Goal: Leave review/rating: Share an evaluation or opinion about a product, service, or content

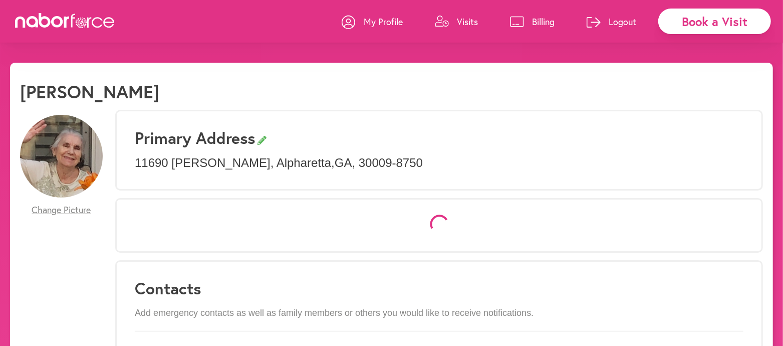
select select "*"
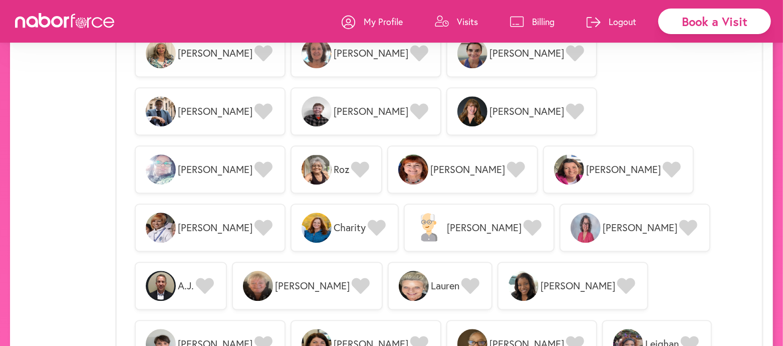
scroll to position [1531, 0]
click at [464, 20] on p "Visits" at bounding box center [467, 22] width 21 height 12
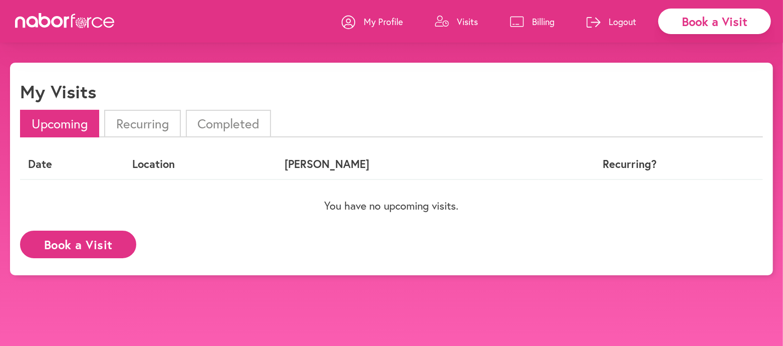
click at [222, 123] on li "Completed" at bounding box center [228, 124] width 85 height 28
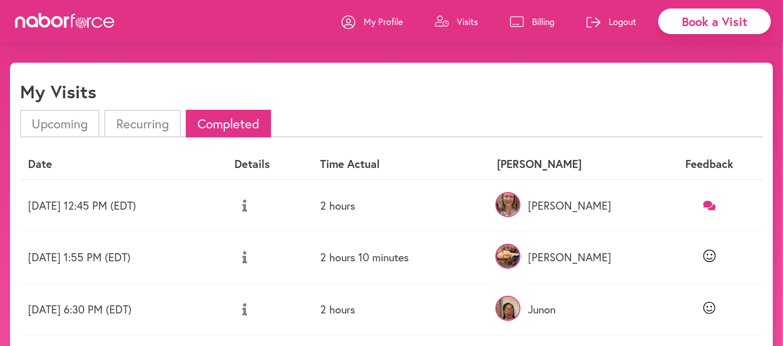
click at [713, 204] on icon at bounding box center [710, 205] width 13 height 10
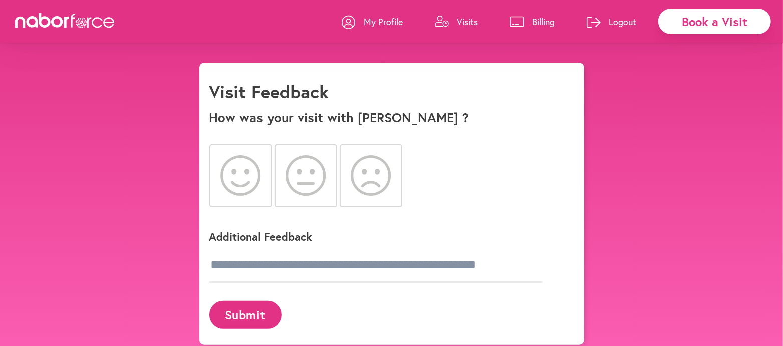
click at [239, 181] on icon at bounding box center [241, 175] width 41 height 40
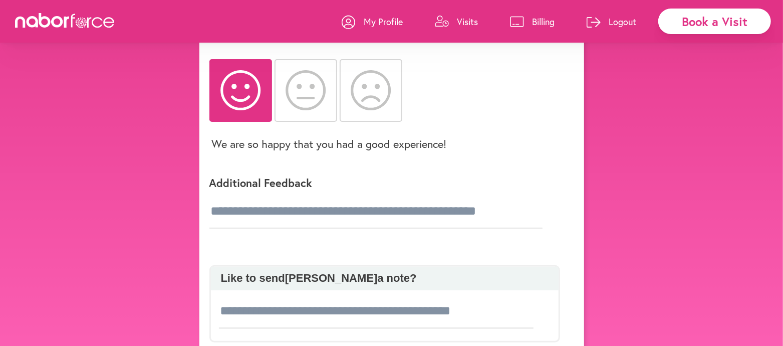
scroll to position [90, 0]
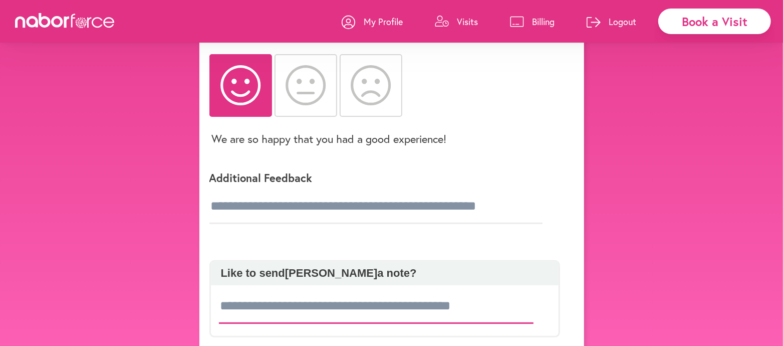
click at [494, 306] on input at bounding box center [376, 306] width 315 height 35
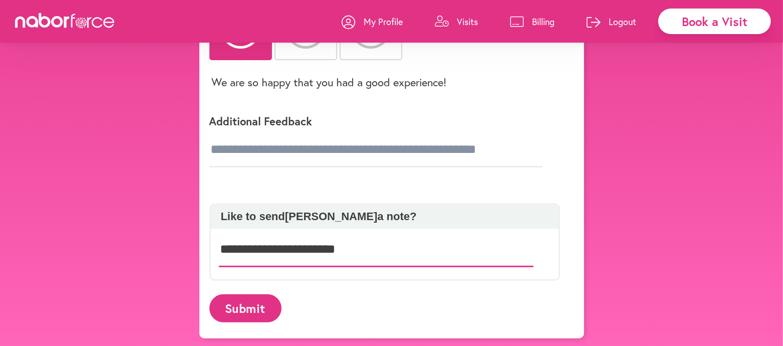
type input "**********"
click at [257, 318] on button "Submit" at bounding box center [246, 308] width 72 height 28
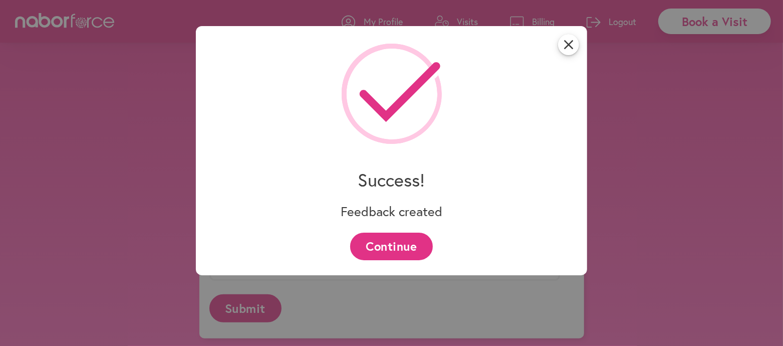
click at [386, 249] on button "Continue" at bounding box center [391, 247] width 83 height 28
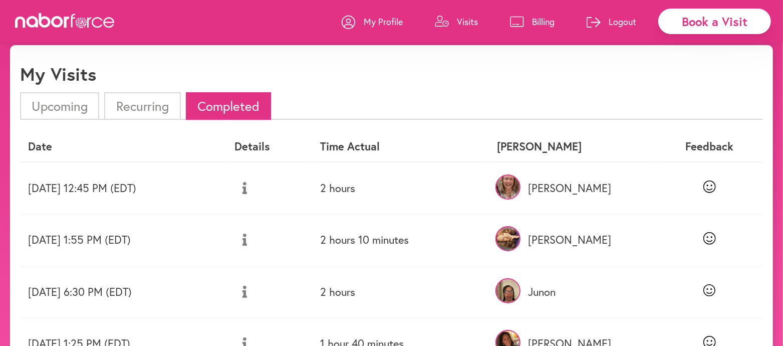
scroll to position [25, 0]
